Goal: Find contact information: Find contact information

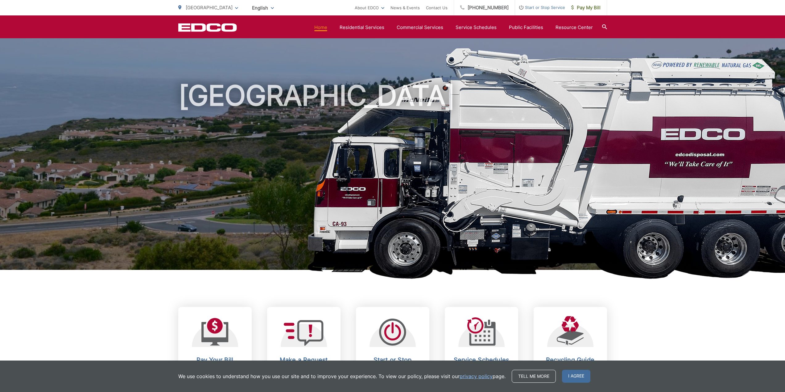
drag, startPoint x: 130, startPoint y: 290, endPoint x: 140, endPoint y: 145, distance: 145.1
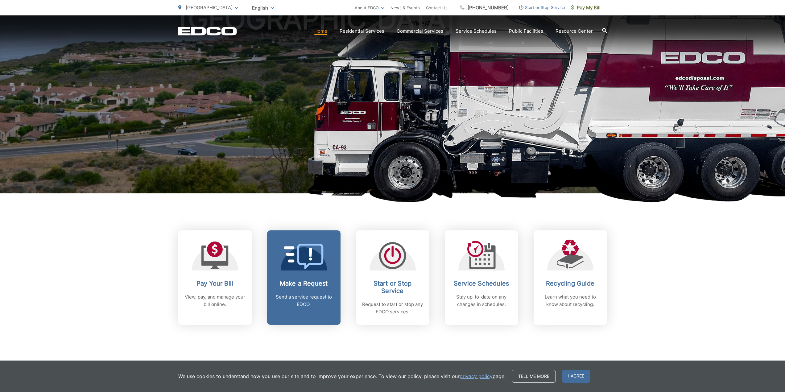
scroll to position [154, 0]
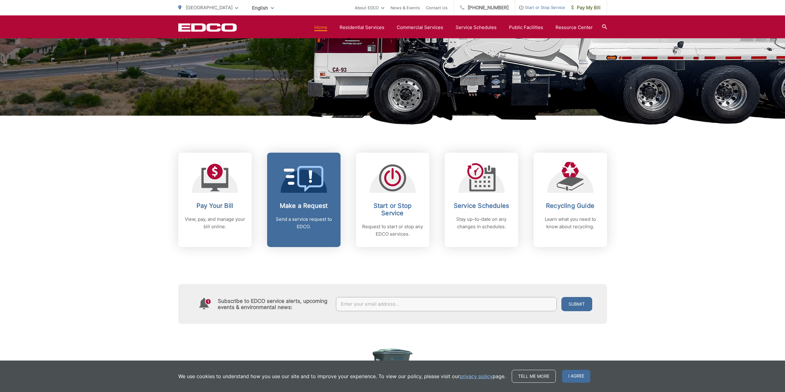
click at [300, 186] on icon at bounding box center [310, 179] width 26 height 26
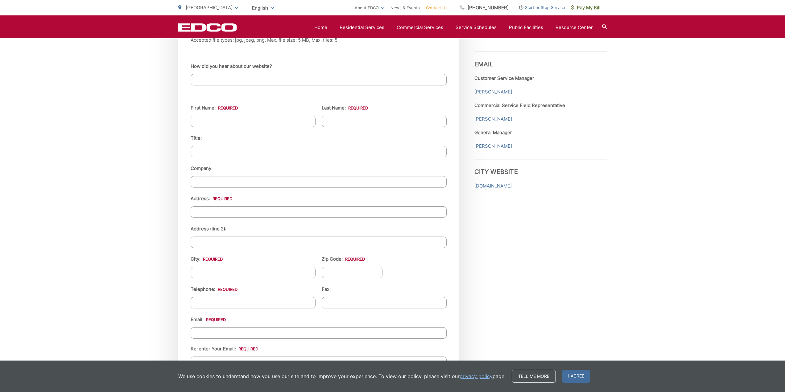
scroll to position [525, 0]
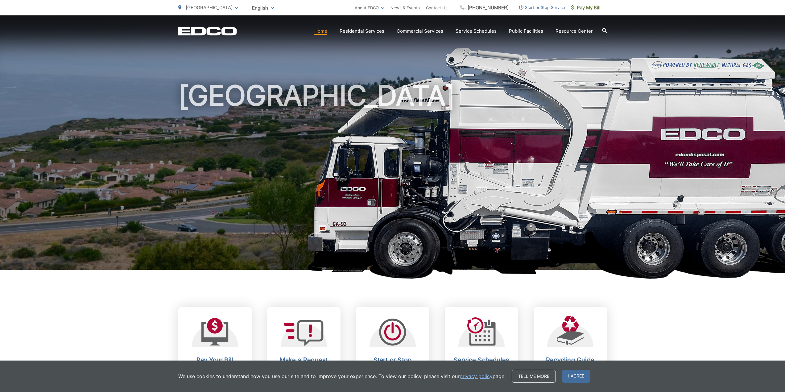
drag, startPoint x: 131, startPoint y: 213, endPoint x: 145, endPoint y: 81, distance: 133.1
